Goal: Task Accomplishment & Management: Use online tool/utility

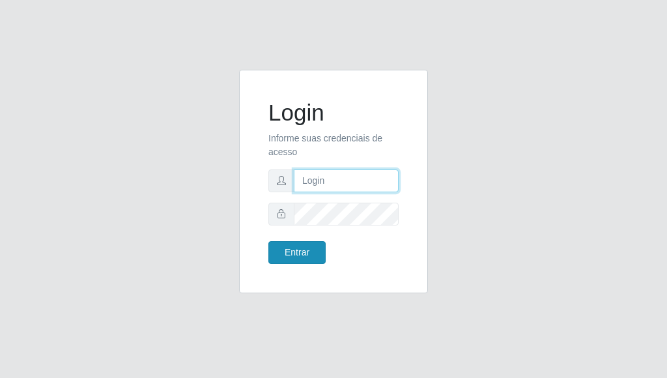
type input "[PERSON_NAME]"
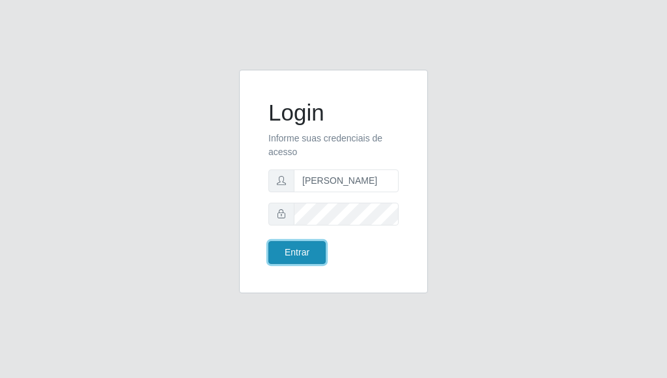
click at [298, 252] on button "Entrar" at bounding box center [296, 252] width 57 height 23
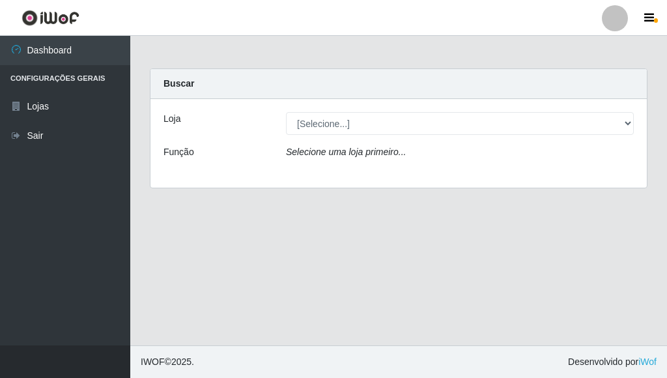
click at [352, 152] on icon "Selecione uma loja primeiro..." at bounding box center [346, 152] width 120 height 10
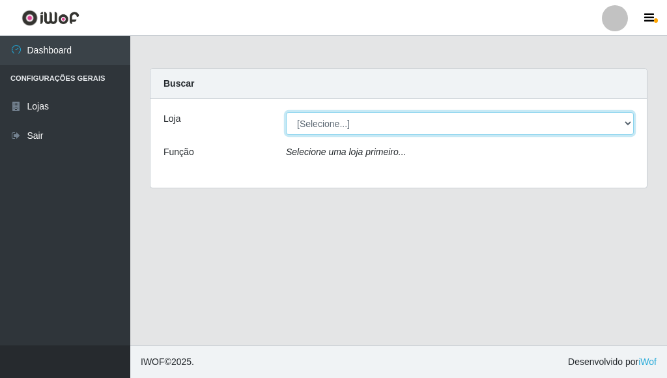
click at [356, 129] on select "[Selecione...] Bemais Supermercados - [GEOGRAPHIC_DATA]" at bounding box center [460, 123] width 348 height 23
select select "249"
click at [286, 112] on select "[Selecione...] Bemais Supermercados - [GEOGRAPHIC_DATA]" at bounding box center [460, 123] width 348 height 23
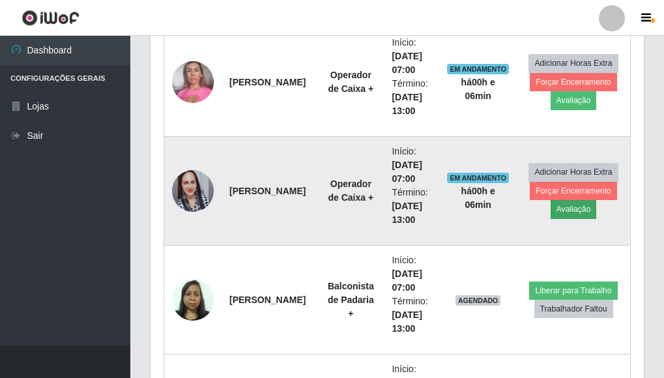
scroll to position [716, 0]
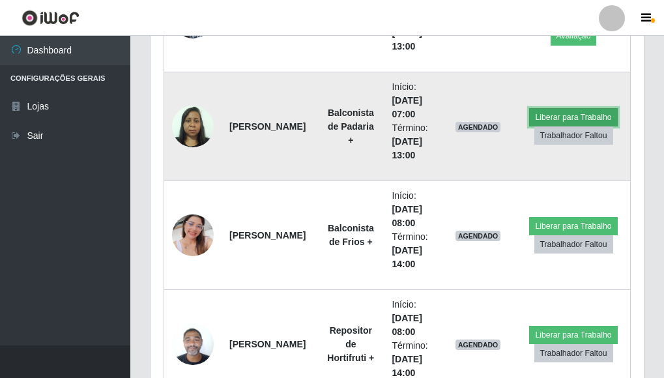
click at [561, 121] on button "Liberar para Trabalho" at bounding box center [573, 117] width 88 height 18
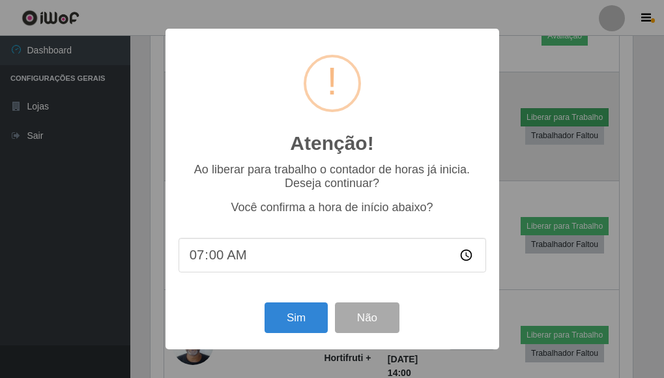
scroll to position [270, 485]
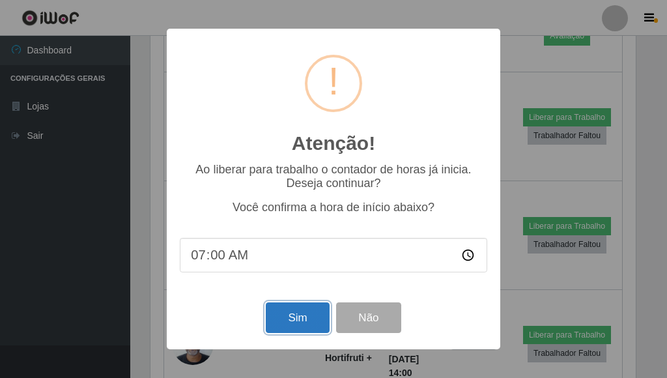
click at [309, 317] on button "Sim" at bounding box center [297, 317] width 63 height 31
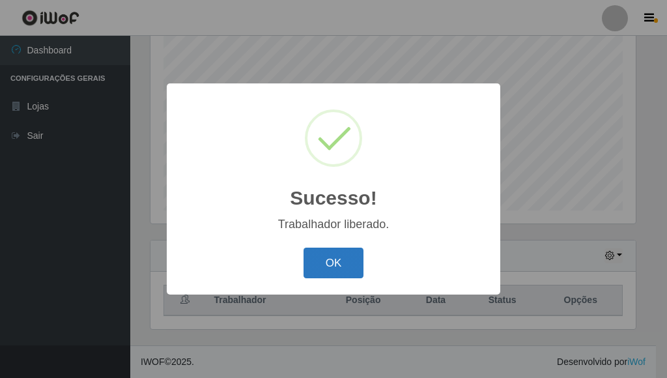
click at [330, 261] on button "OK" at bounding box center [334, 263] width 61 height 31
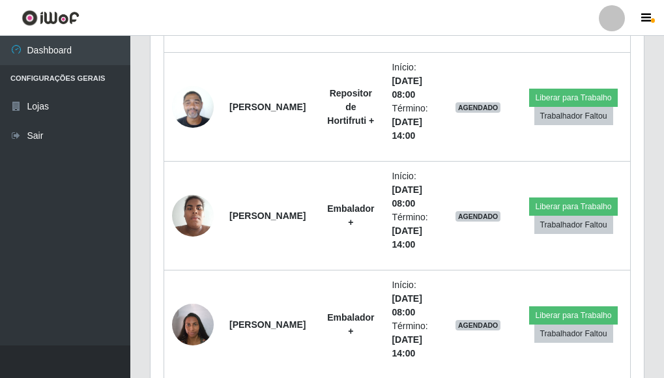
scroll to position [977, 0]
